Goal: Task Accomplishment & Management: Manage account settings

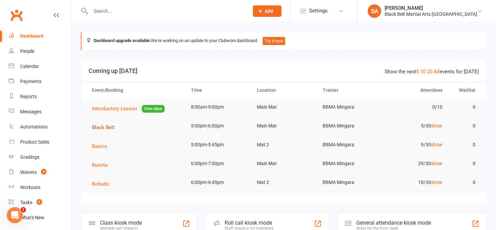
click at [105, 127] on span "Black Belt" at bounding box center [103, 127] width 23 height 6
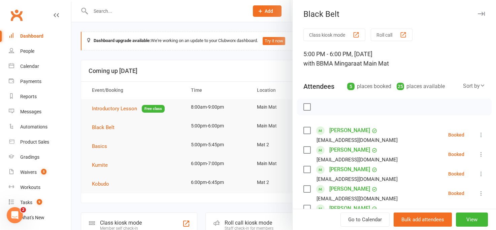
click at [308, 152] on label at bounding box center [306, 150] width 7 height 7
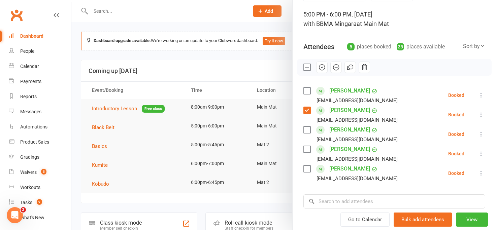
scroll to position [41, 0]
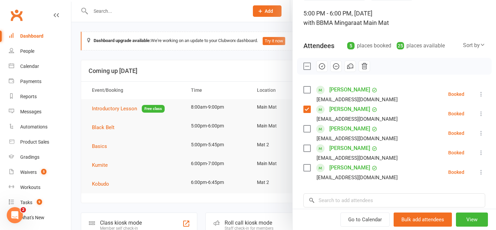
click at [306, 169] on label at bounding box center [306, 168] width 7 height 7
click at [330, 202] on input "search" at bounding box center [394, 200] width 182 height 14
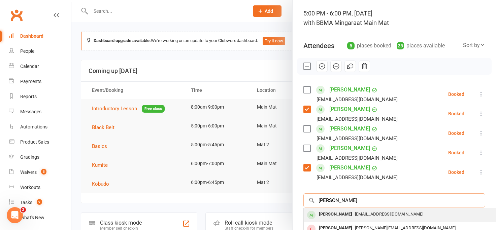
type input "chloe james"
click at [331, 216] on div "Chloe James" at bounding box center [335, 215] width 39 height 10
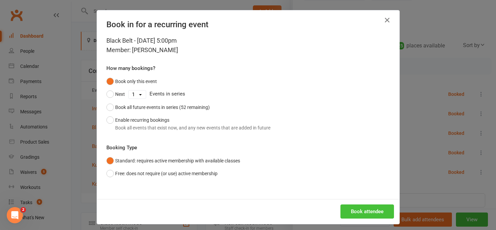
click at [353, 213] on button "Book attendee" at bounding box center [366, 212] width 53 height 14
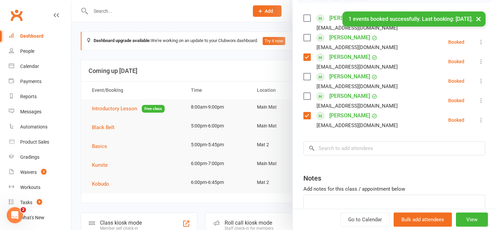
scroll to position [114, 0]
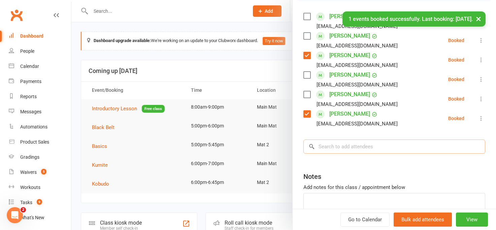
click at [333, 140] on input "search" at bounding box center [394, 147] width 182 height 14
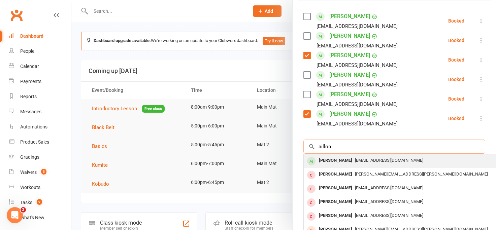
type input "aillon"
click at [338, 160] on div "Elisabeth Aillon" at bounding box center [335, 161] width 39 height 10
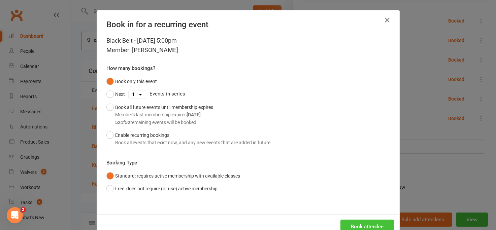
click at [347, 225] on button "Book attendee" at bounding box center [366, 227] width 53 height 14
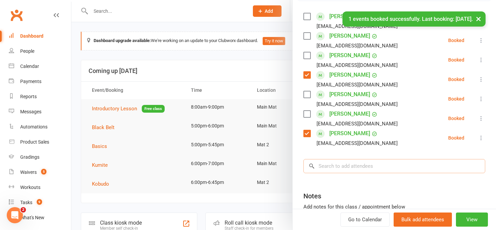
click at [328, 168] on input "search" at bounding box center [394, 166] width 182 height 14
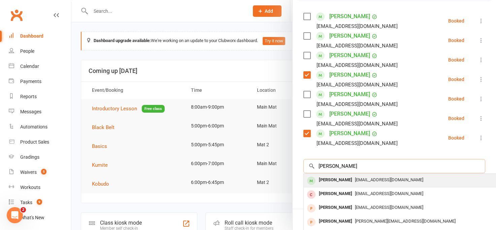
type input "jade ansel"
click at [332, 181] on div "Jade Ansell" at bounding box center [335, 180] width 39 height 10
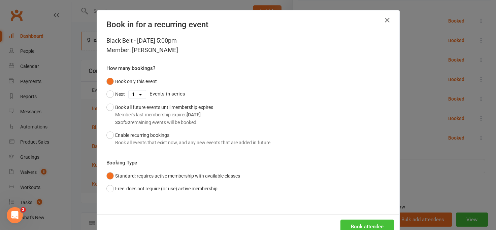
click at [350, 221] on button "Book attendee" at bounding box center [366, 227] width 53 height 14
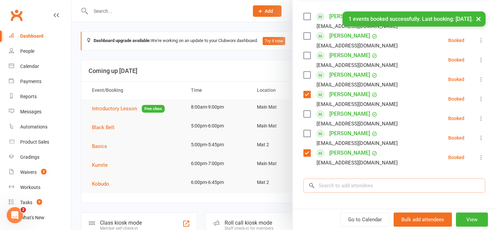
click at [336, 187] on input "search" at bounding box center [394, 186] width 182 height 14
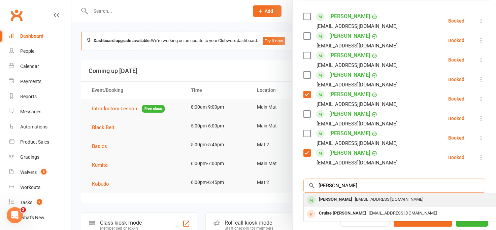
type input "crump"
click at [337, 204] on div "Brodie Crump" at bounding box center [335, 200] width 39 height 10
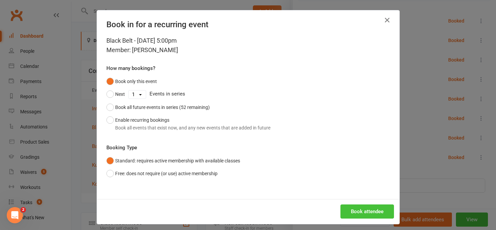
click at [355, 214] on button "Book attendee" at bounding box center [366, 212] width 53 height 14
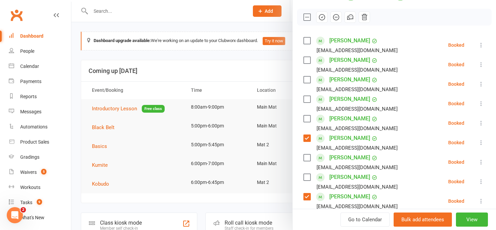
scroll to position [83, 0]
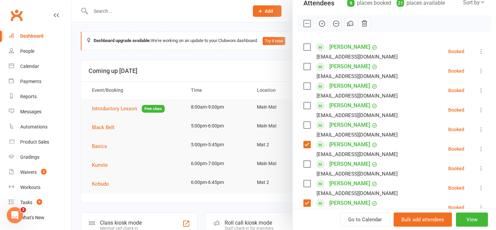
click at [308, 105] on label at bounding box center [306, 105] width 7 height 7
click at [309, 45] on label at bounding box center [306, 47] width 7 height 7
click at [307, 68] on label at bounding box center [306, 66] width 7 height 7
click at [306, 125] on label at bounding box center [306, 125] width 7 height 7
click at [320, 24] on icon "button" at bounding box center [321, 23] width 7 height 7
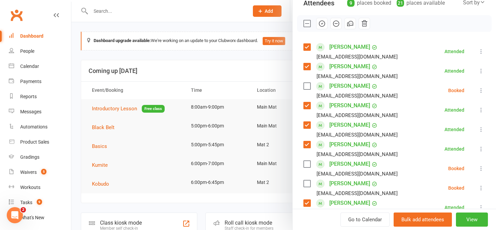
click at [184, 15] on div at bounding box center [283, 115] width 424 height 230
